Goal: Information Seeking & Learning: Learn about a topic

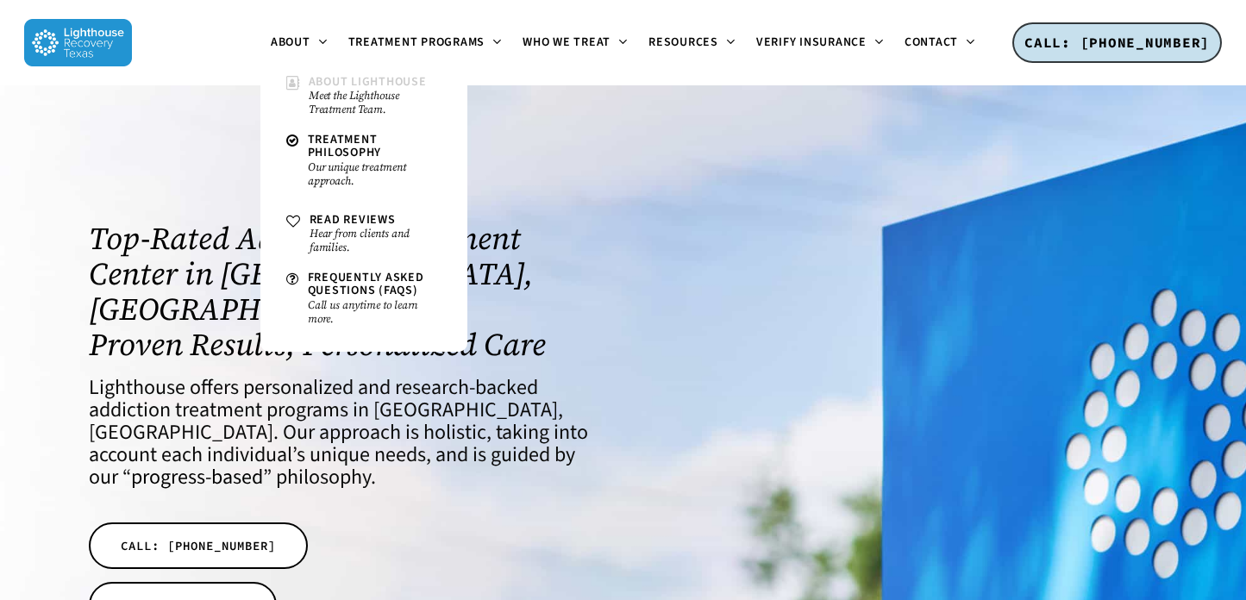
click at [341, 94] on small "Meet the Lighthouse Treatment Team." at bounding box center [375, 103] width 133 height 28
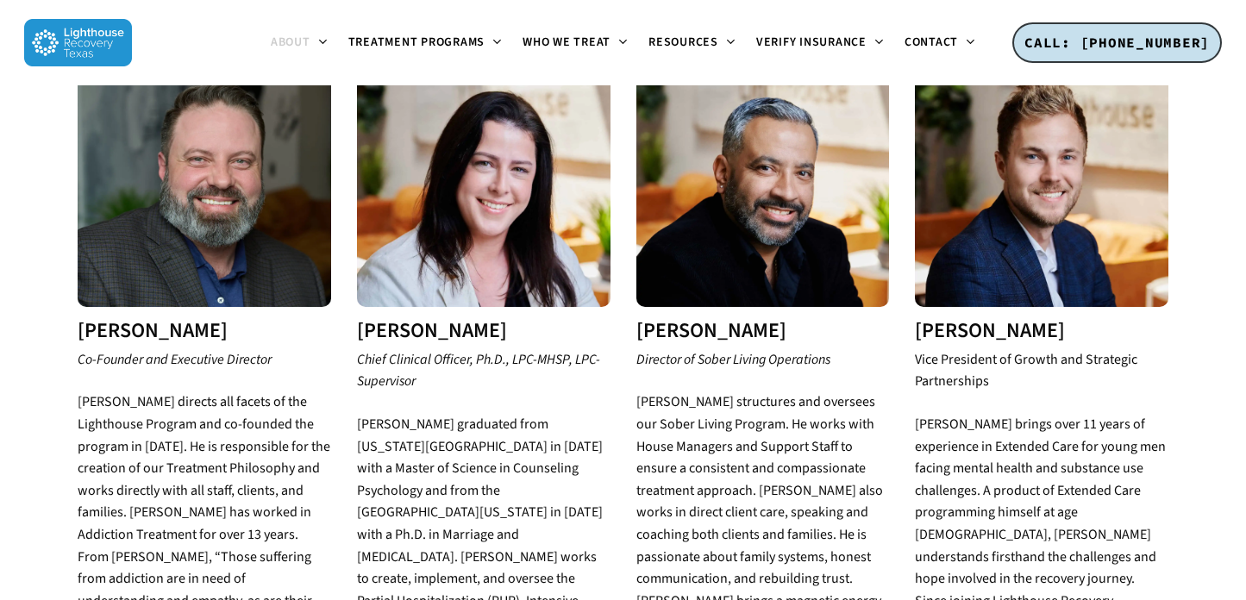
scroll to position [679, 0]
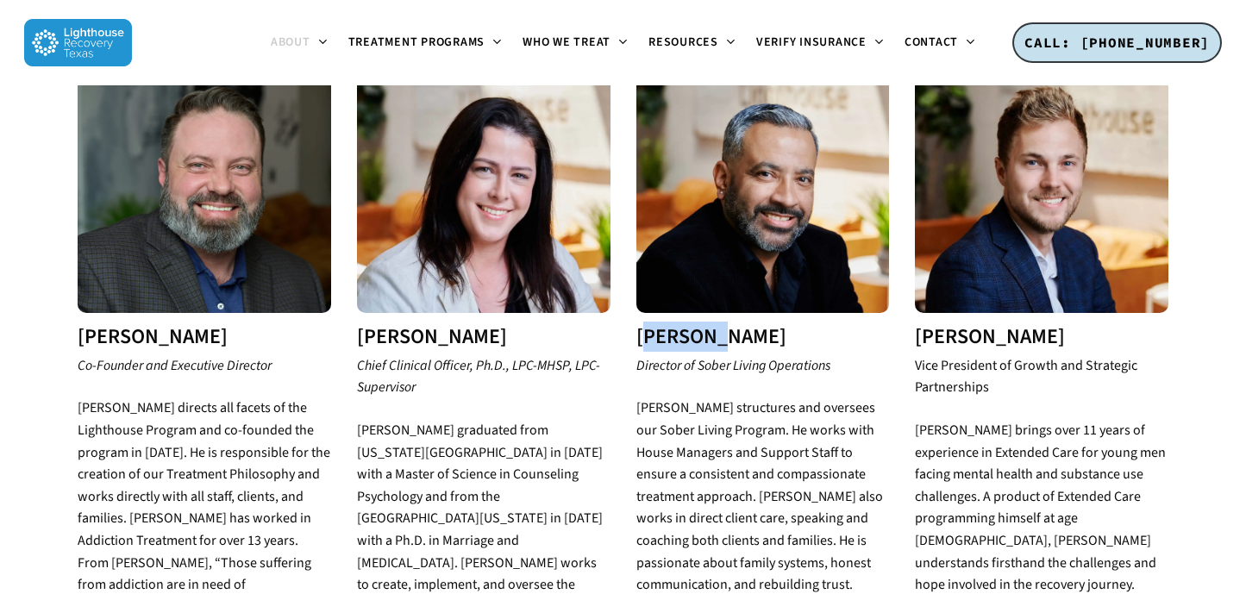
drag, startPoint x: 642, startPoint y: 310, endPoint x: 715, endPoint y: 320, distance: 73.9
click at [715, 326] on h3 "[PERSON_NAME]" at bounding box center [763, 337] width 254 height 22
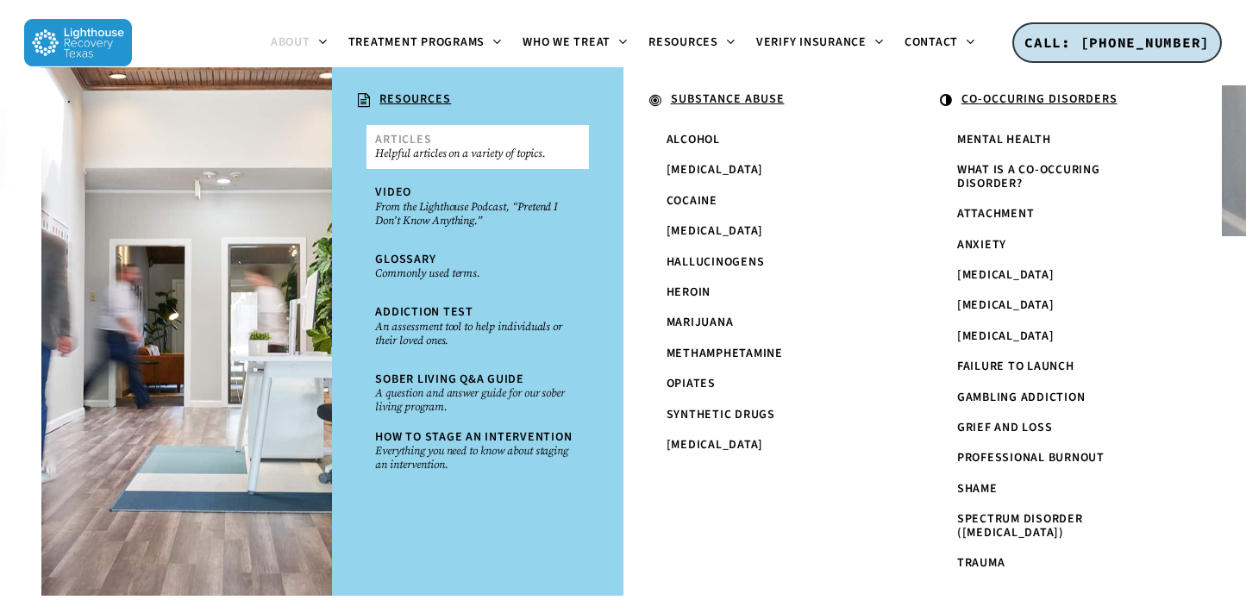
scroll to position [416, 0]
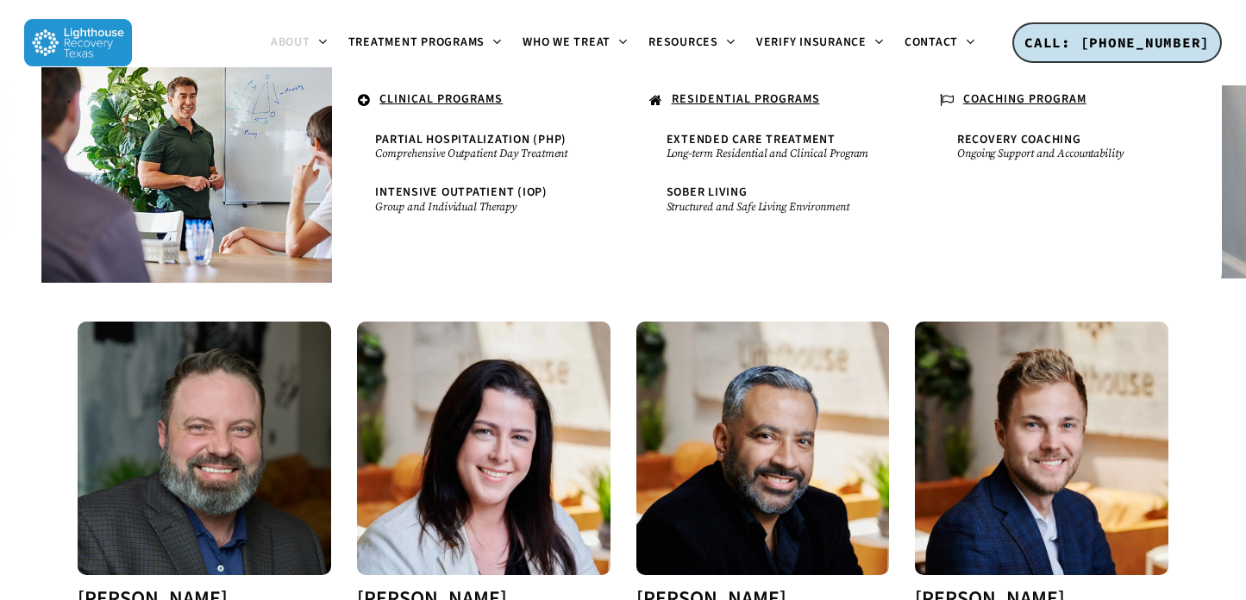
click at [707, 96] on u "RESIDENTIAL PROGRAMS" at bounding box center [746, 99] width 148 height 17
click at [705, 100] on u "RESIDENTIAL PROGRAMS" at bounding box center [746, 99] width 148 height 17
click at [713, 136] on span "Extended Care Treatment" at bounding box center [751, 139] width 169 height 17
